Goal: Transaction & Acquisition: Subscribe to service/newsletter

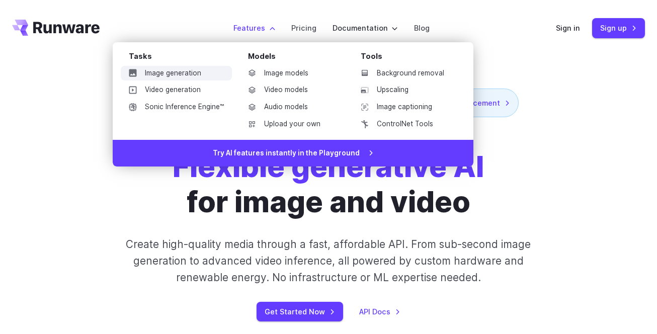
click at [176, 73] on link "Image generation" at bounding box center [176, 73] width 111 height 15
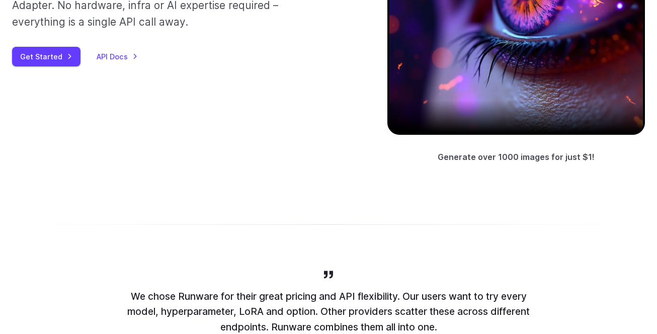
scroll to position [101, 0]
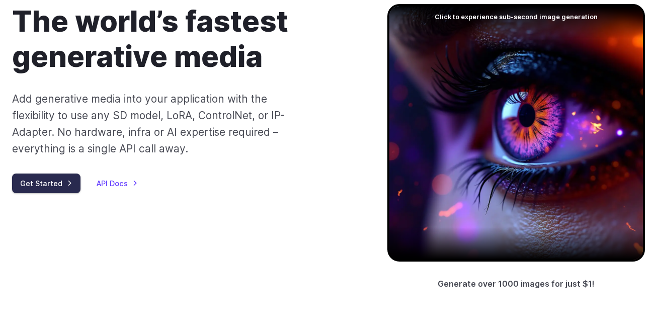
click at [38, 187] on link "Get Started" at bounding box center [46, 184] width 68 height 20
